Goal: Check status

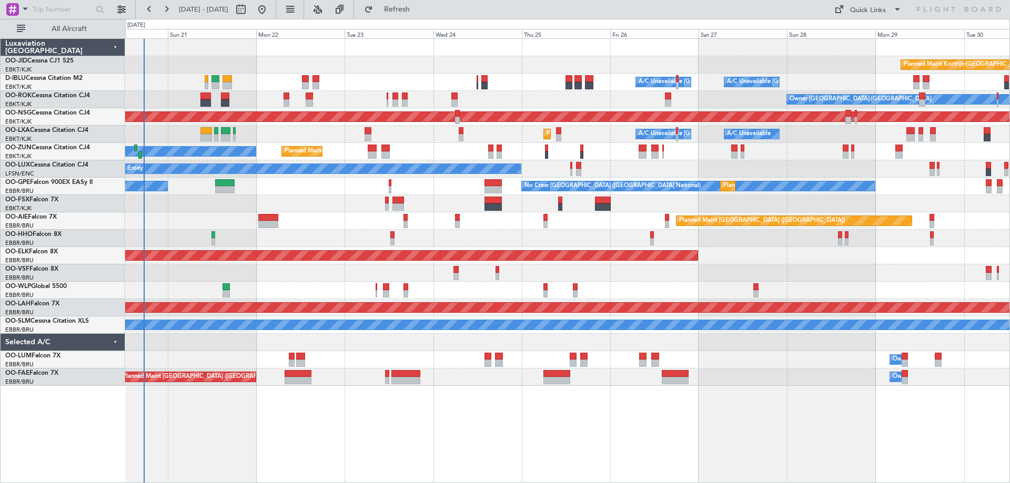
click at [147, 245] on div "Planned Maint Kortrijk-[GEOGRAPHIC_DATA] A/C Unavailable [GEOGRAPHIC_DATA] ([GE…" at bounding box center [567, 212] width 884 height 347
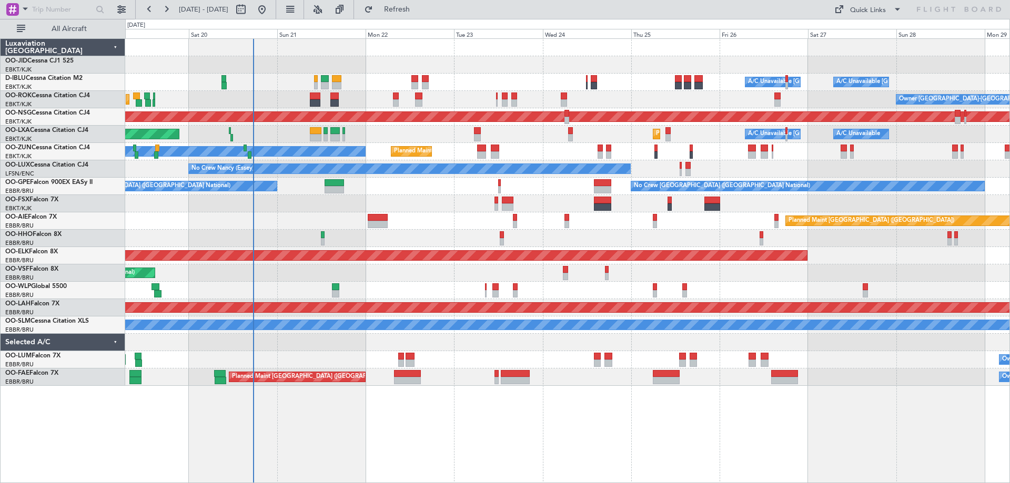
click at [278, 285] on div "Planned Maint Kortrijk-[GEOGRAPHIC_DATA] A/C Unavailable [GEOGRAPHIC_DATA]-[GEO…" at bounding box center [567, 212] width 884 height 347
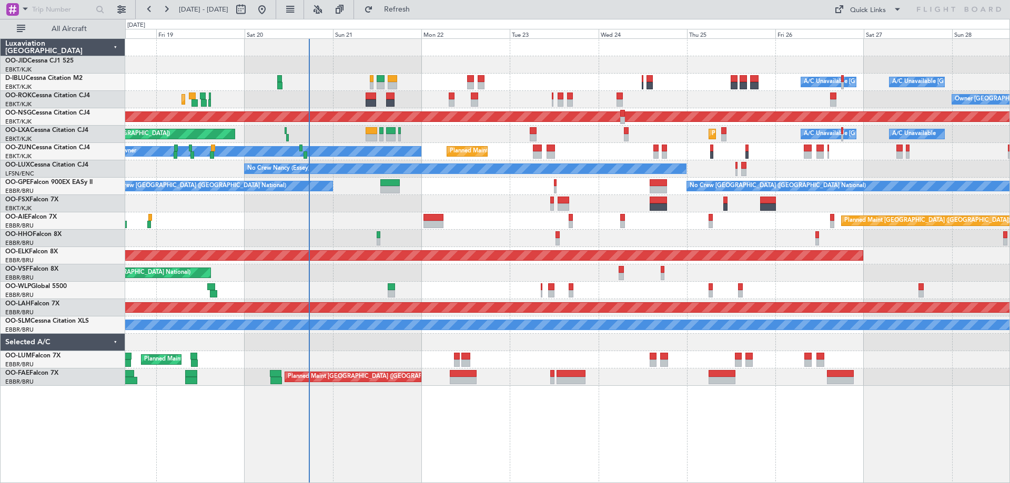
click at [349, 203] on div "Planned Maint Kortrijk-[GEOGRAPHIC_DATA] A/C Unavailable [GEOGRAPHIC_DATA]-[GEO…" at bounding box center [567, 212] width 884 height 347
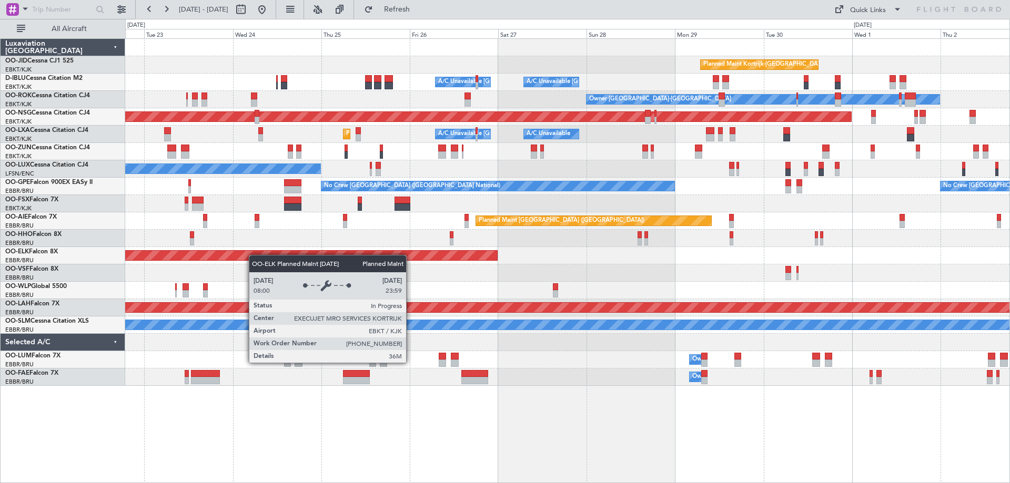
click at [246, 259] on div "Planned Maint Kortrijk-[GEOGRAPHIC_DATA] A/C Unavailable [GEOGRAPHIC_DATA]-[GEO…" at bounding box center [567, 212] width 884 height 347
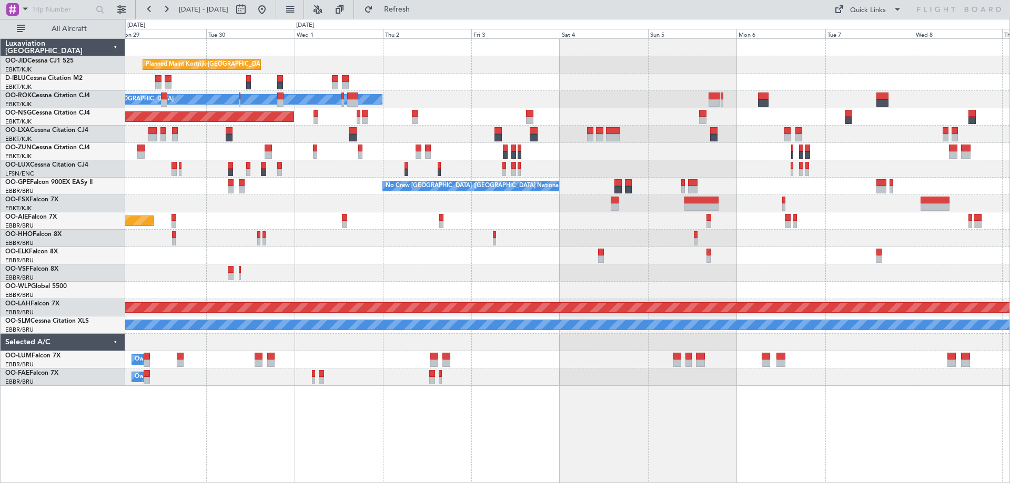
click at [286, 332] on div "Planned Maint Kortrijk-[GEOGRAPHIC_DATA] A/C Unavailable [GEOGRAPHIC_DATA]-[GEO…" at bounding box center [567, 212] width 884 height 347
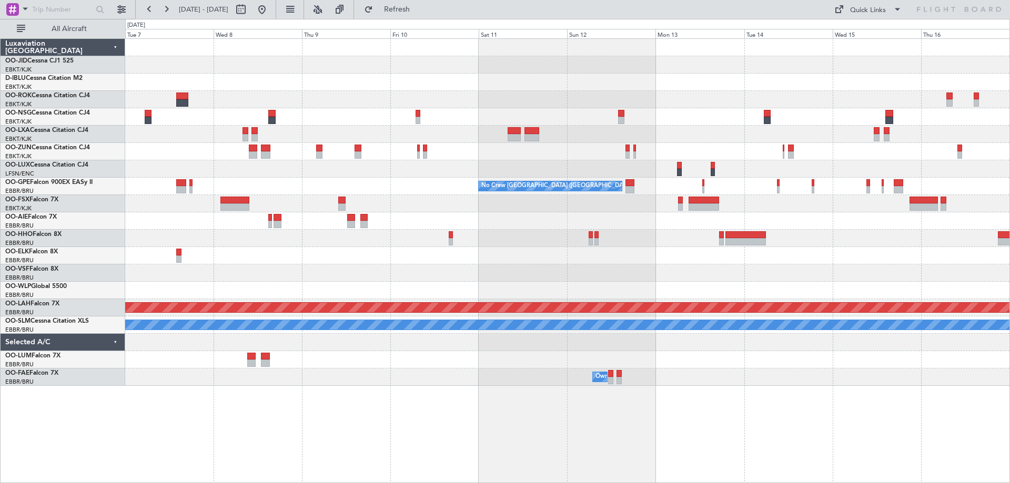
click at [213, 206] on div "No Crew [GEOGRAPHIC_DATA] ([GEOGRAPHIC_DATA] National) Planned [GEOGRAPHIC_DATA…" at bounding box center [567, 212] width 884 height 347
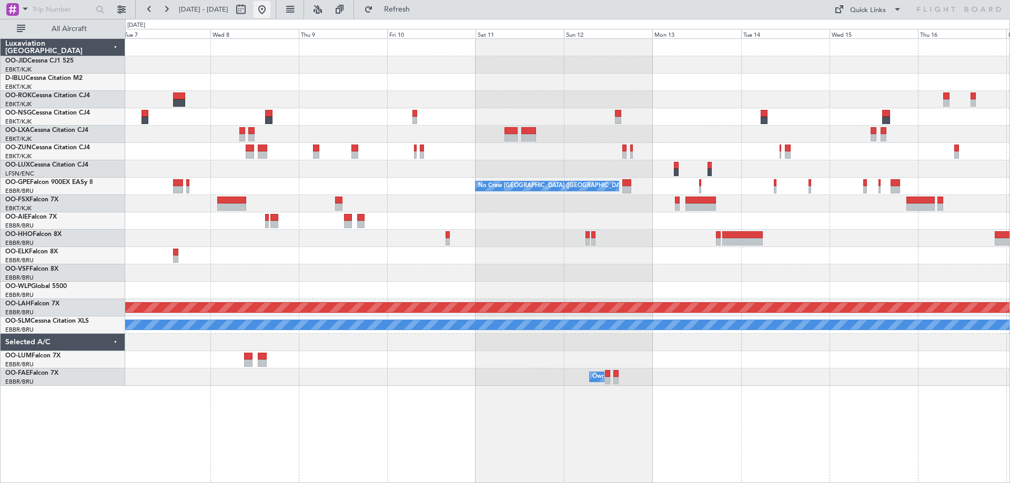
click at [270, 7] on button at bounding box center [261, 9] width 17 height 17
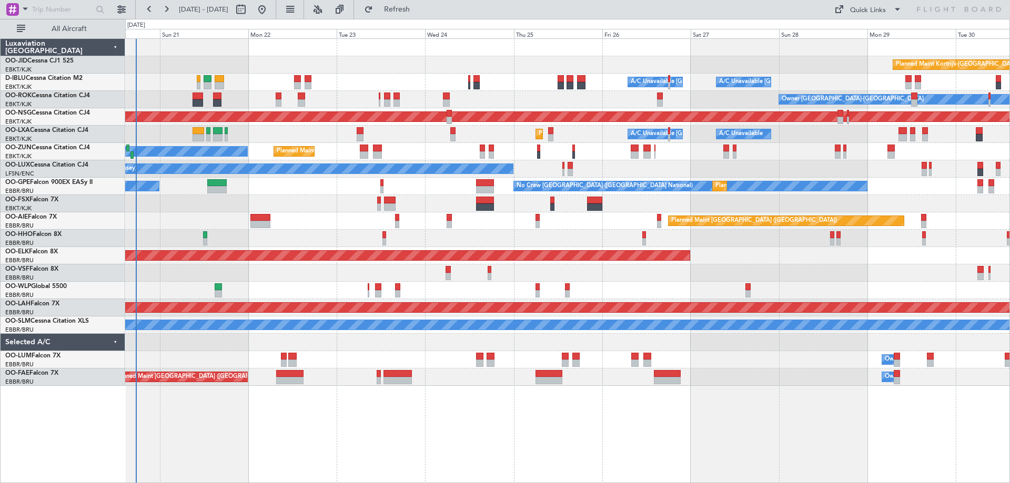
click at [229, 211] on div "Planned Maint Kortrijk-[GEOGRAPHIC_DATA] A/C Unavailable [GEOGRAPHIC_DATA] ([GE…" at bounding box center [567, 212] width 884 height 347
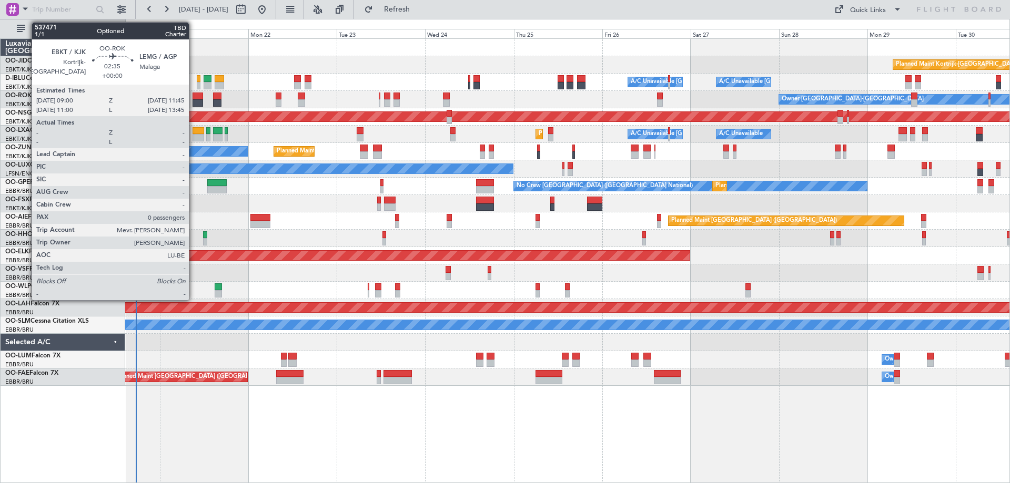
click at [193, 101] on div at bounding box center [197, 102] width 11 height 7
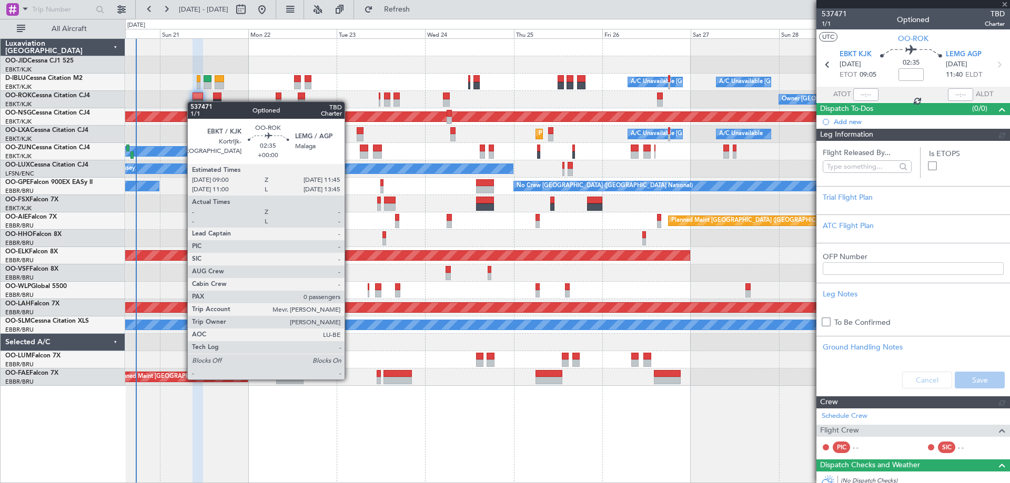
click at [192, 101] on div at bounding box center [197, 102] width 11 height 7
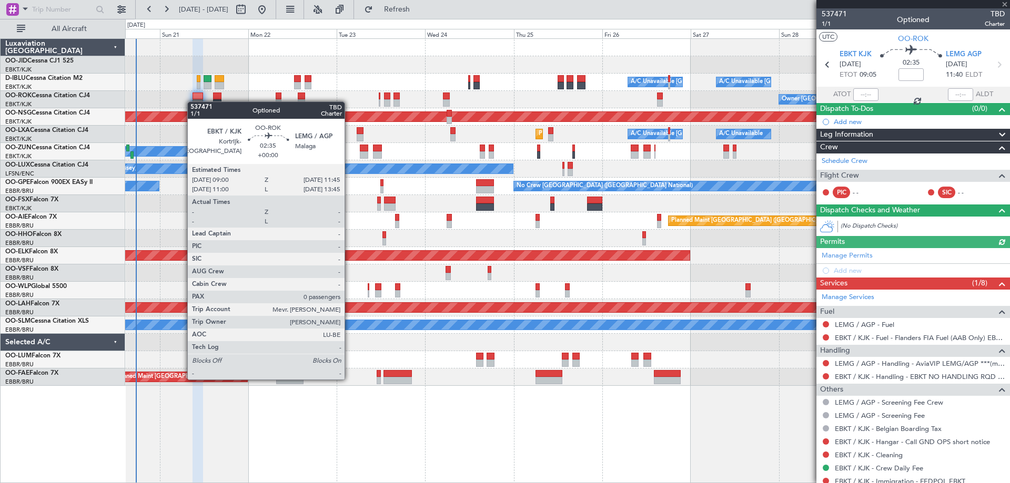
click at [192, 101] on div at bounding box center [197, 102] width 11 height 7
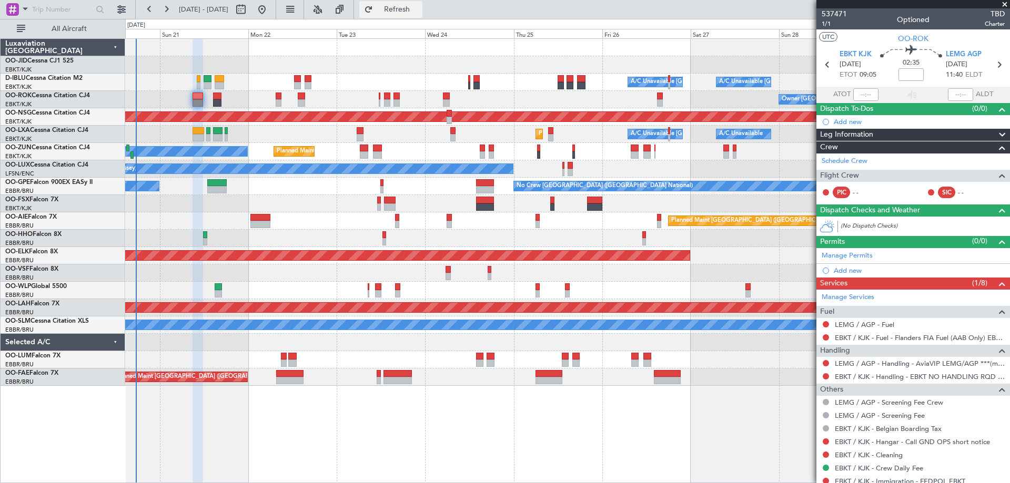
click at [402, 11] on button "Refresh" at bounding box center [390, 9] width 63 height 17
click at [371, 421] on div "Planned Maint Kortrijk-[GEOGRAPHIC_DATA] A/C Unavailable [GEOGRAPHIC_DATA] ([GE…" at bounding box center [567, 260] width 884 height 445
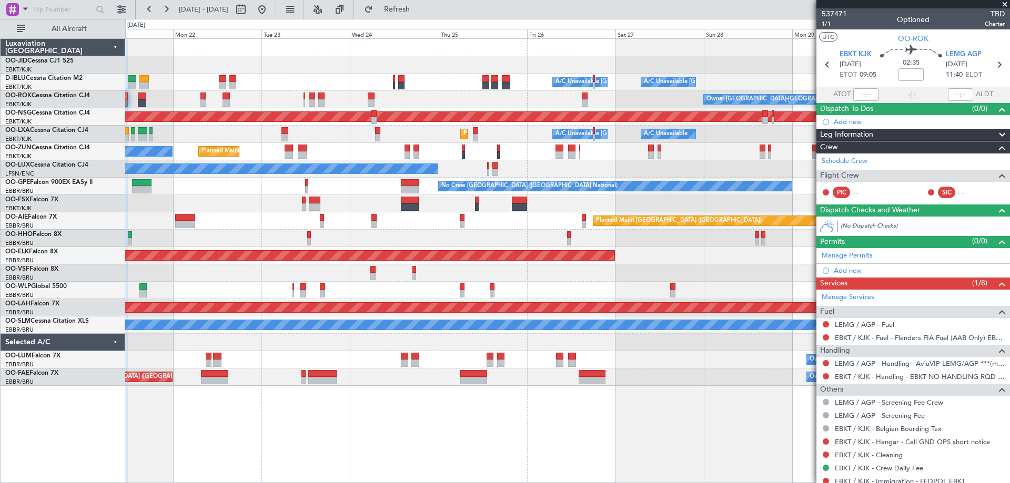
click at [206, 330] on div "Planned Maint Kortrijk-[GEOGRAPHIC_DATA] A/C Unavailable [GEOGRAPHIC_DATA] ([GE…" at bounding box center [567, 212] width 884 height 347
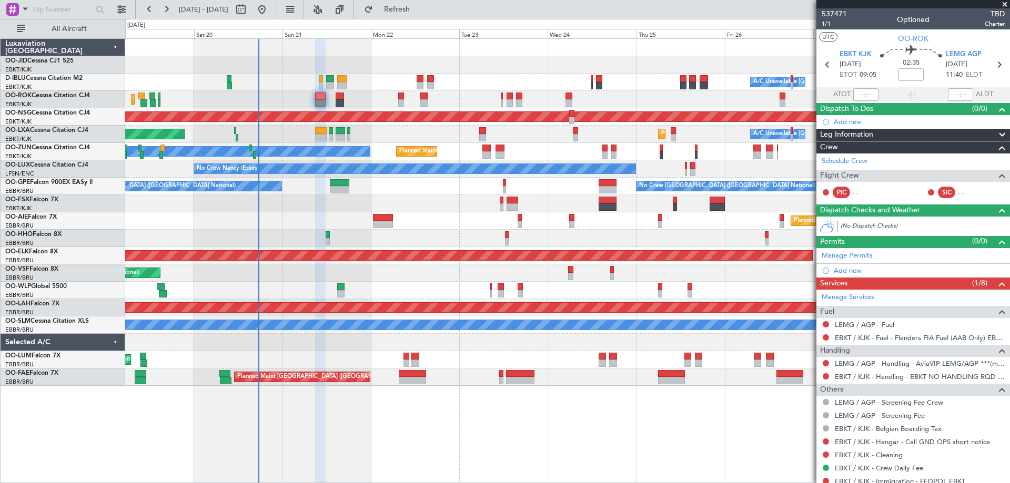
click at [358, 239] on div "Planned Maint Kortrijk-[GEOGRAPHIC_DATA] A/C Unavailable [GEOGRAPHIC_DATA] ([GE…" at bounding box center [567, 212] width 884 height 347
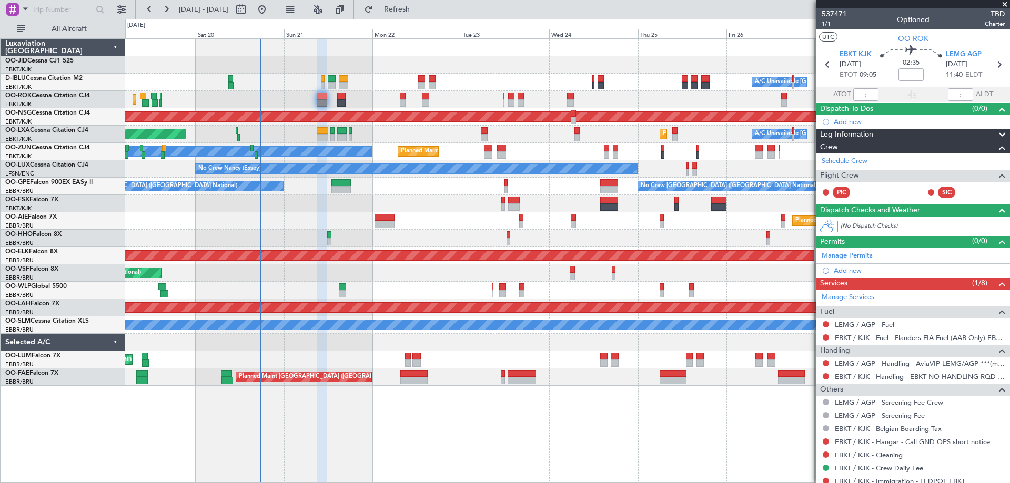
click at [467, 146] on div "Planned Maint Kortrijk-[GEOGRAPHIC_DATA] Owner Unplanned Maint [GEOGRAPHIC_DATA…" at bounding box center [567, 151] width 884 height 17
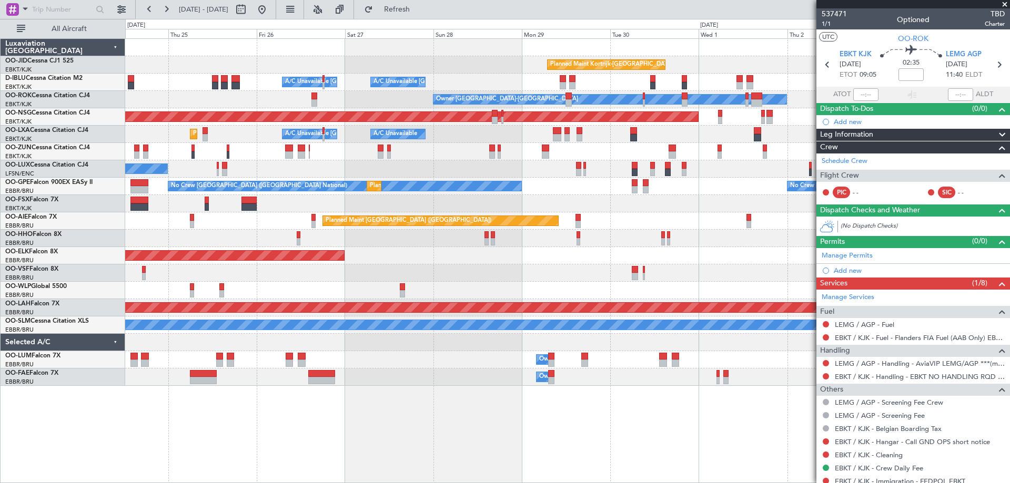
click at [0, 196] on div "Planned Maint Kortrijk-[GEOGRAPHIC_DATA] A/C Unavailable [GEOGRAPHIC_DATA] ([GE…" at bounding box center [505, 251] width 1010 height 464
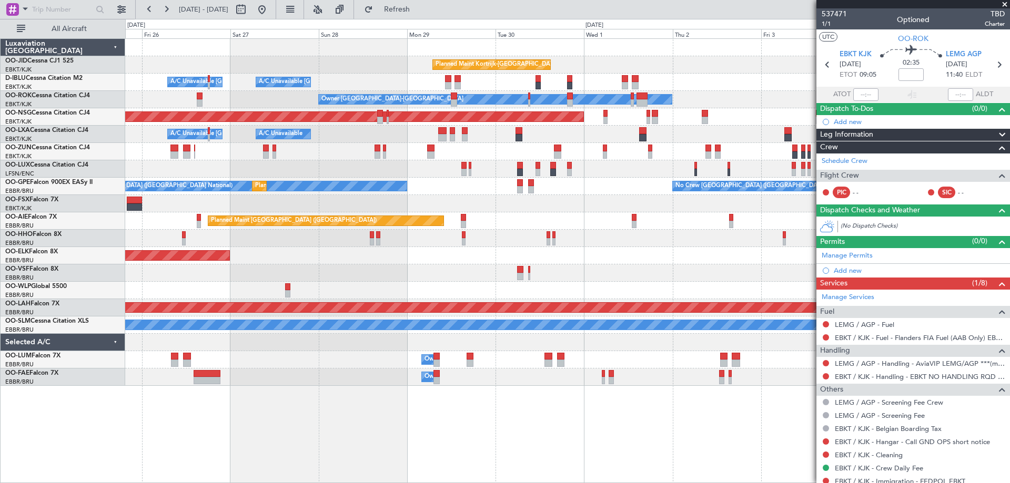
click at [503, 195] on div "Planned Maint Kortrijk-[GEOGRAPHIC_DATA] A/C Unavailable [GEOGRAPHIC_DATA] ([GE…" at bounding box center [567, 212] width 884 height 347
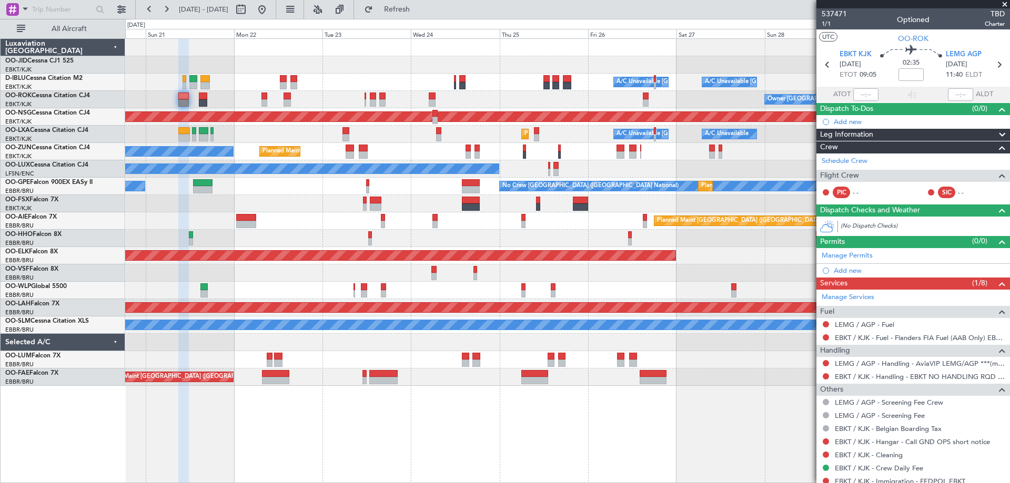
click at [801, 213] on div "Planned Maint Kortrijk-[GEOGRAPHIC_DATA] A/C Unavailable [GEOGRAPHIC_DATA] ([GE…" at bounding box center [567, 212] width 884 height 347
